Goal: Transaction & Acquisition: Purchase product/service

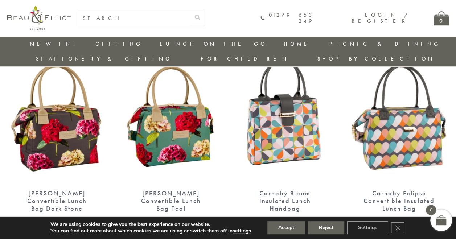
scroll to position [282, 0]
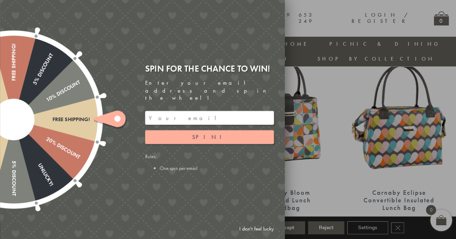
click at [119, 120] on ellipse at bounding box center [117, 118] width 6 height 6
click at [340, 64] on div at bounding box center [228, 119] width 456 height 239
click at [250, 228] on link "I don't feel lucky" at bounding box center [256, 228] width 42 height 13
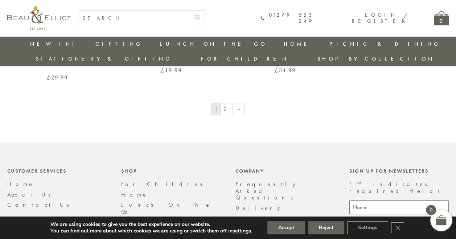
scroll to position [1268, 3]
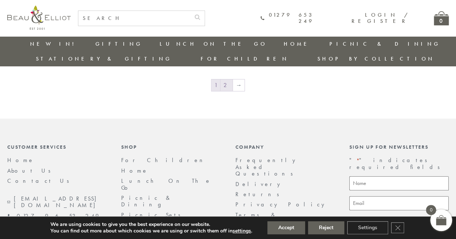
click at [228, 79] on link "2" at bounding box center [227, 85] width 12 height 12
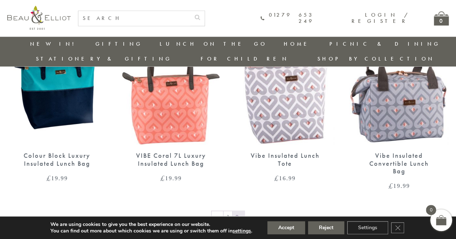
scroll to position [538, 1]
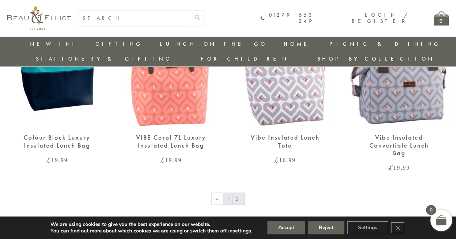
click at [228, 193] on link "1" at bounding box center [227, 199] width 9 height 12
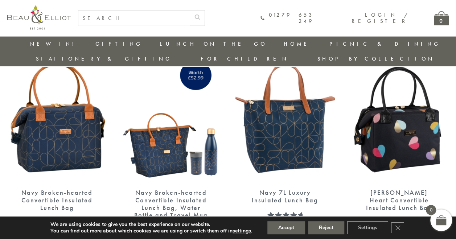
scroll to position [875, 0]
